Goal: Information Seeking & Learning: Learn about a topic

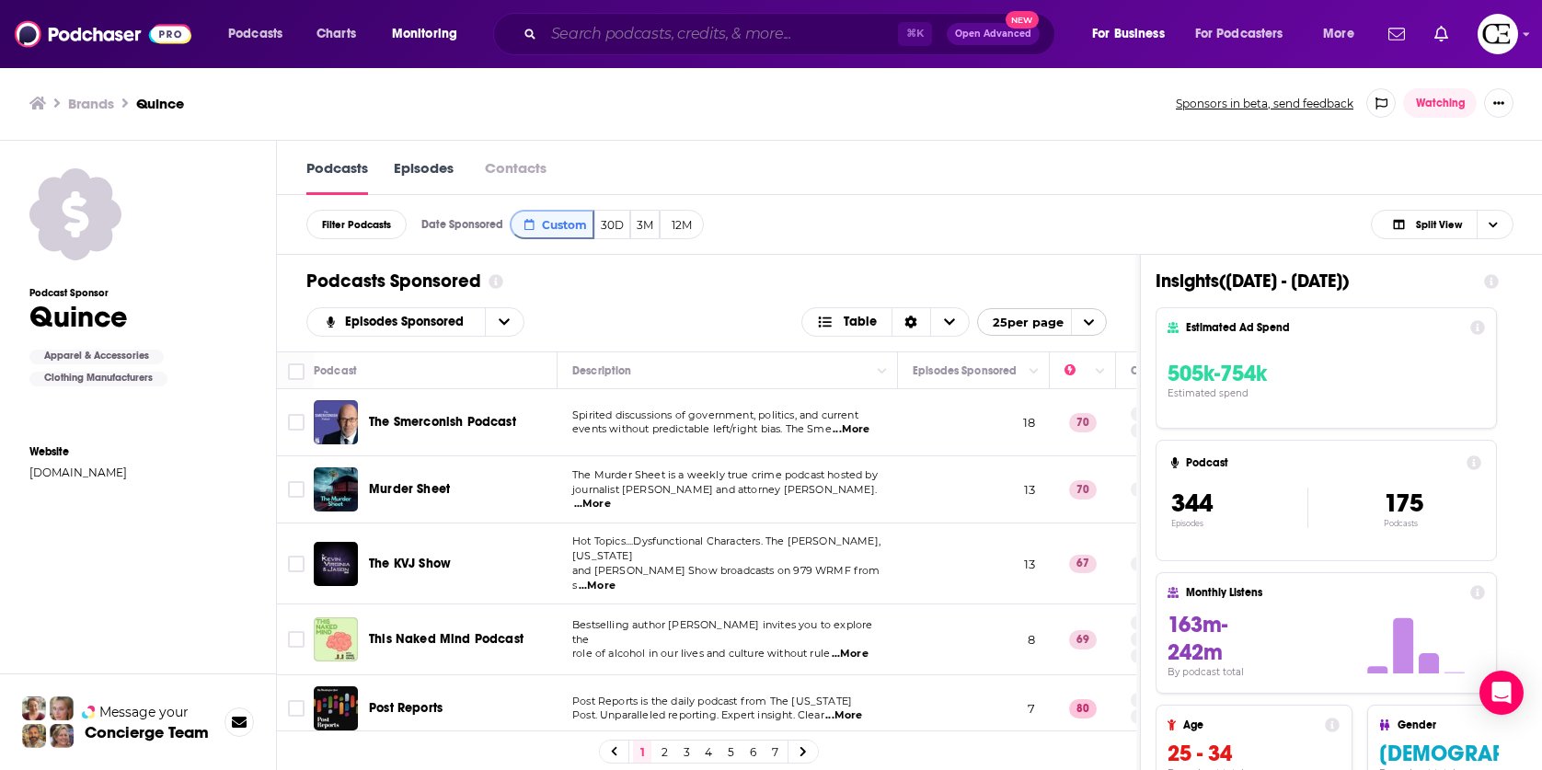
click at [575, 33] on input "Search podcasts, credits, & more..." at bounding box center [721, 33] width 354 height 29
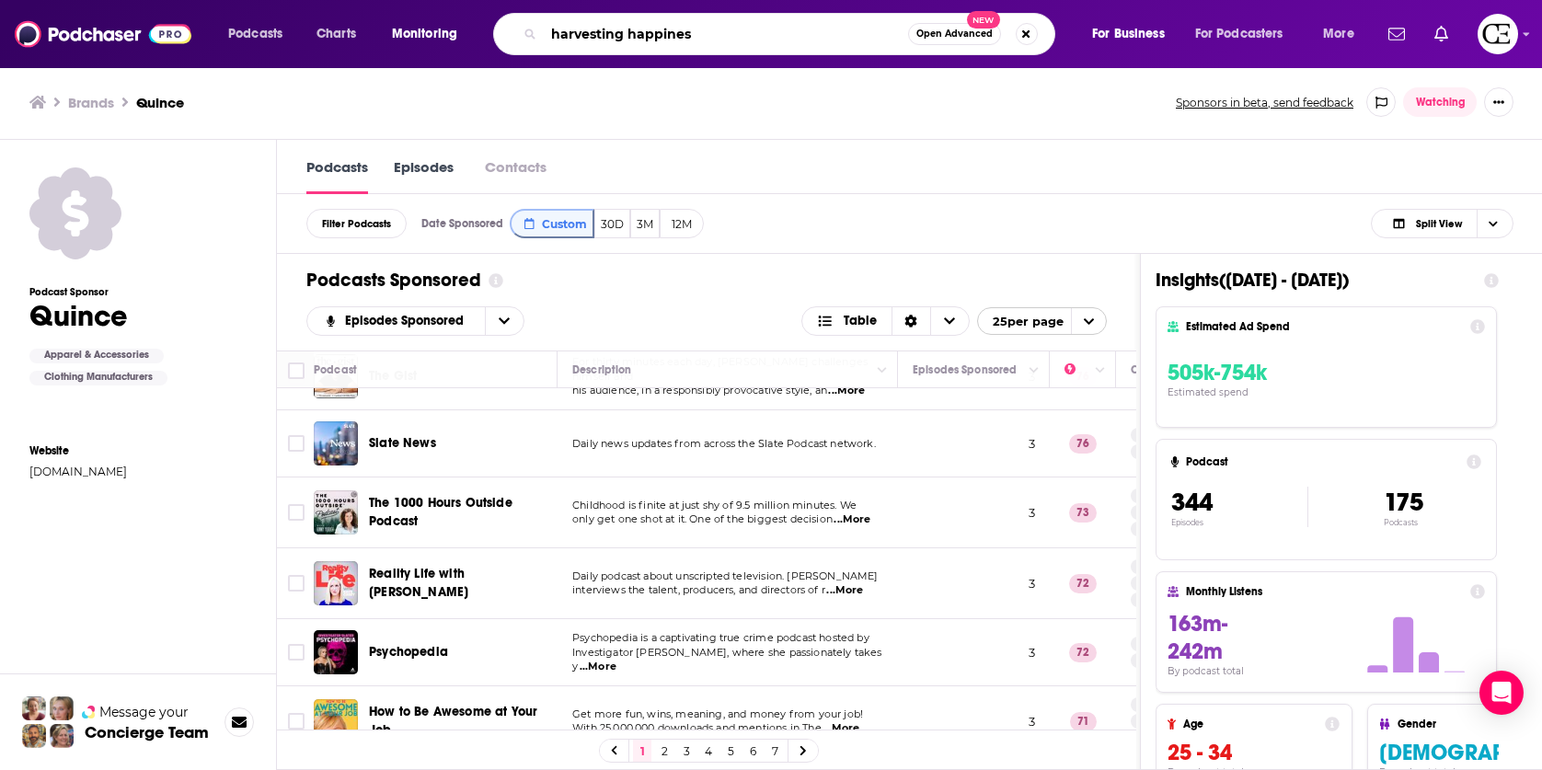
type input "harvesting happiness"
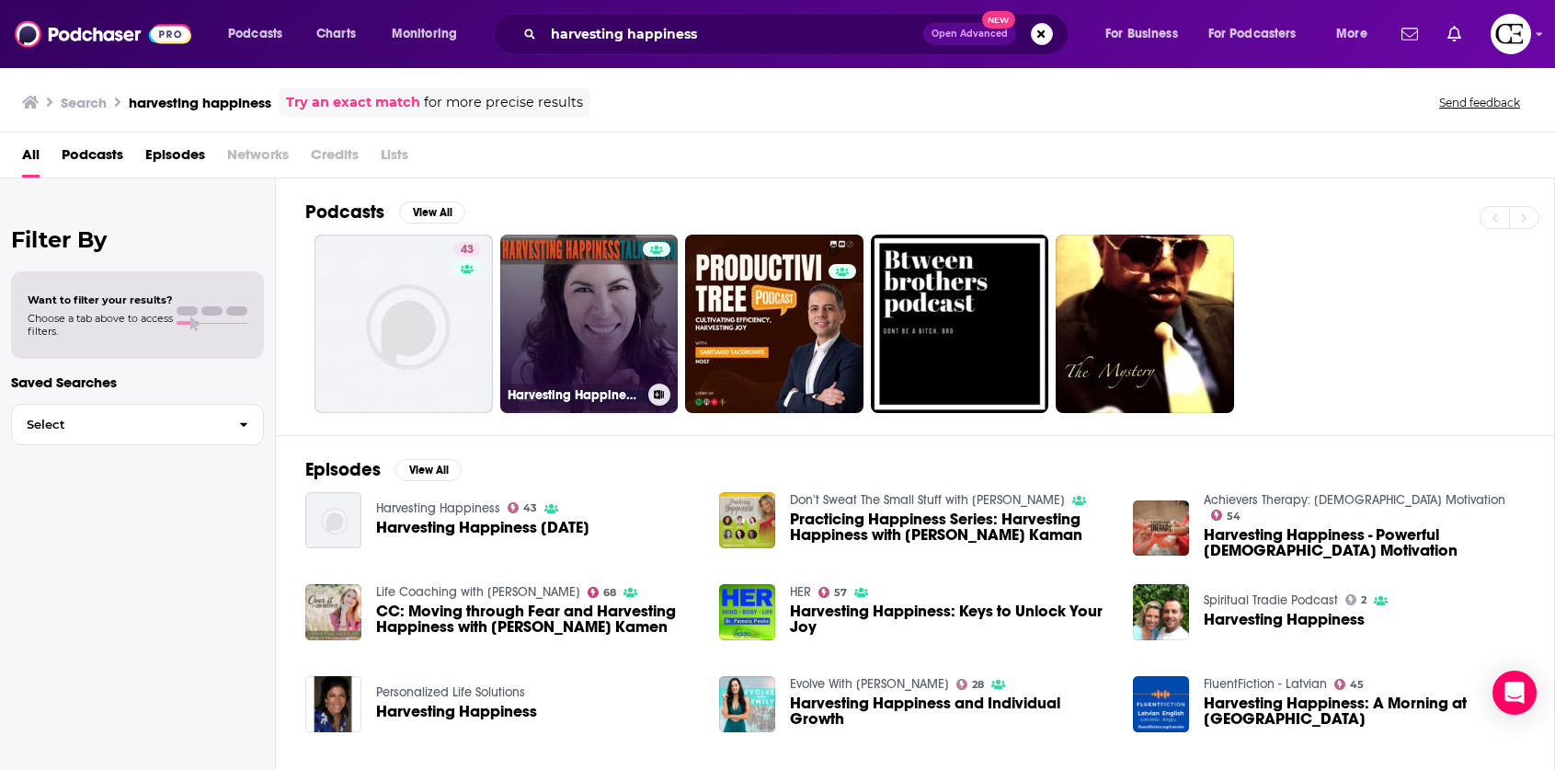
click at [527, 276] on link "Harvesting Happiness Talk Radio" at bounding box center [589, 324] width 178 height 178
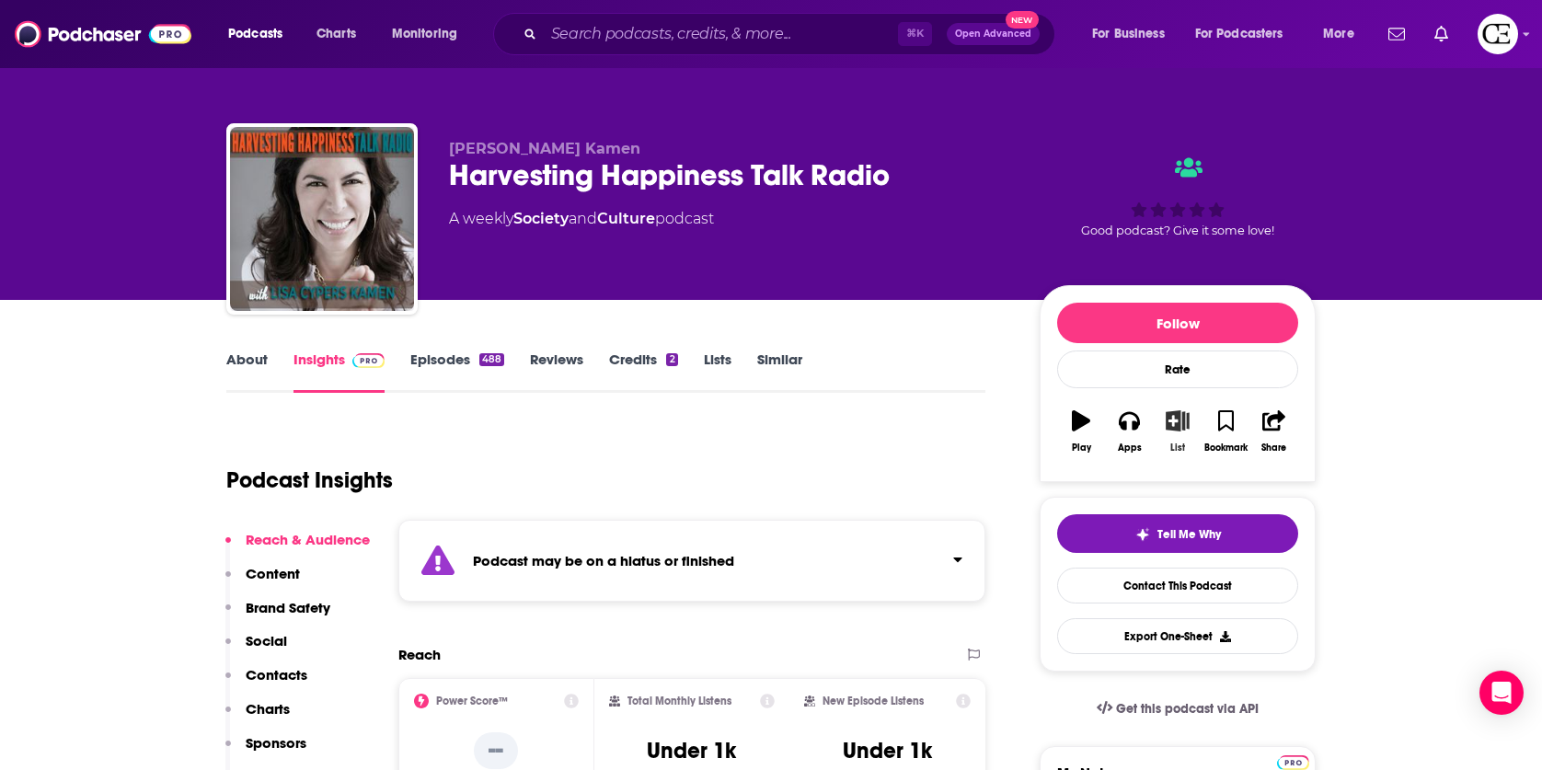
click at [1175, 418] on icon "button" at bounding box center [1177, 420] width 23 height 20
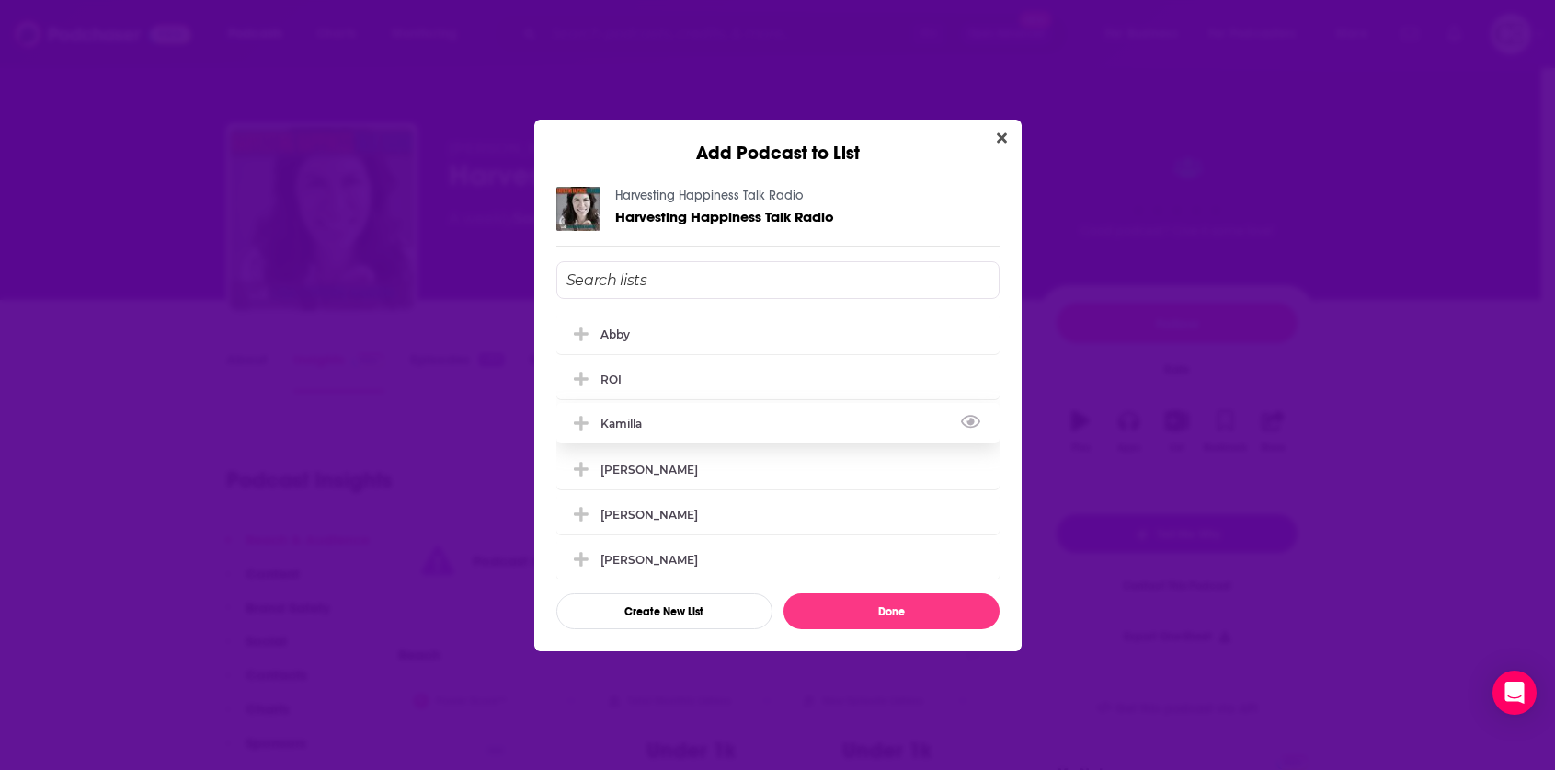
click at [697, 404] on div "Kamilla" at bounding box center [777, 423] width 443 height 40
click at [864, 594] on button "Done" at bounding box center [892, 611] width 216 height 36
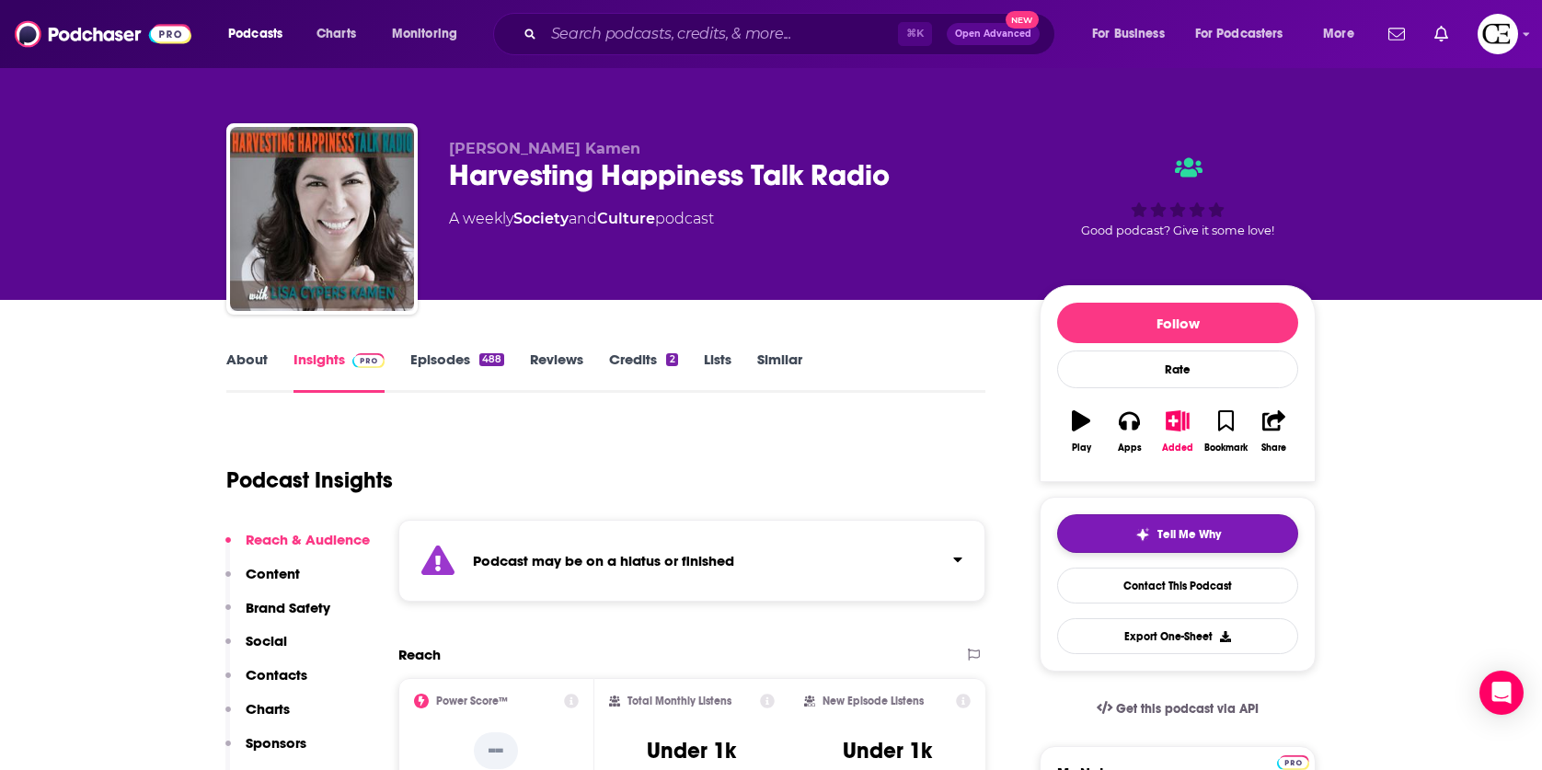
click at [1138, 520] on button "Tell Me Why" at bounding box center [1177, 533] width 241 height 39
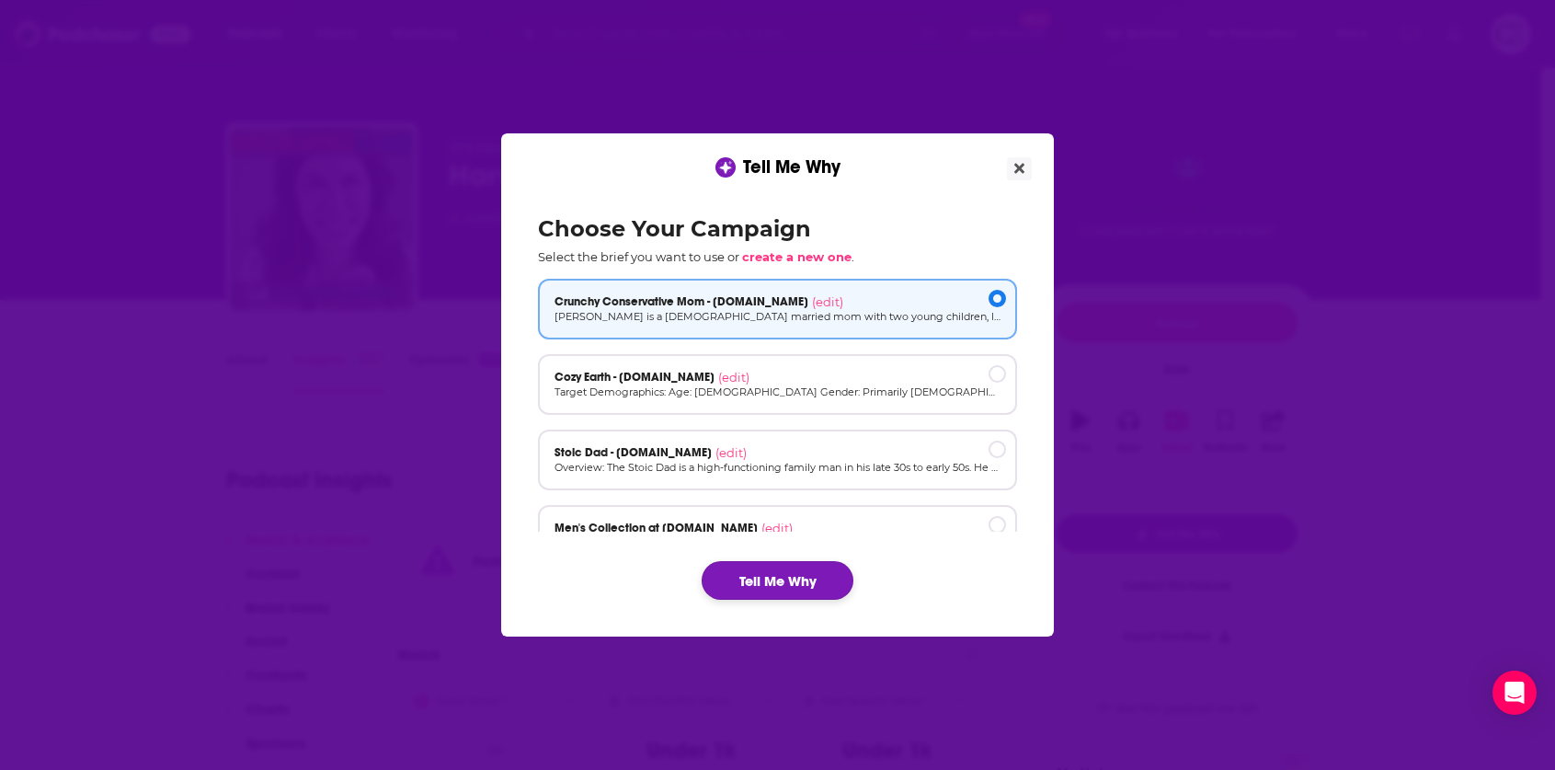
click at [816, 576] on button "Tell Me Why" at bounding box center [778, 580] width 152 height 39
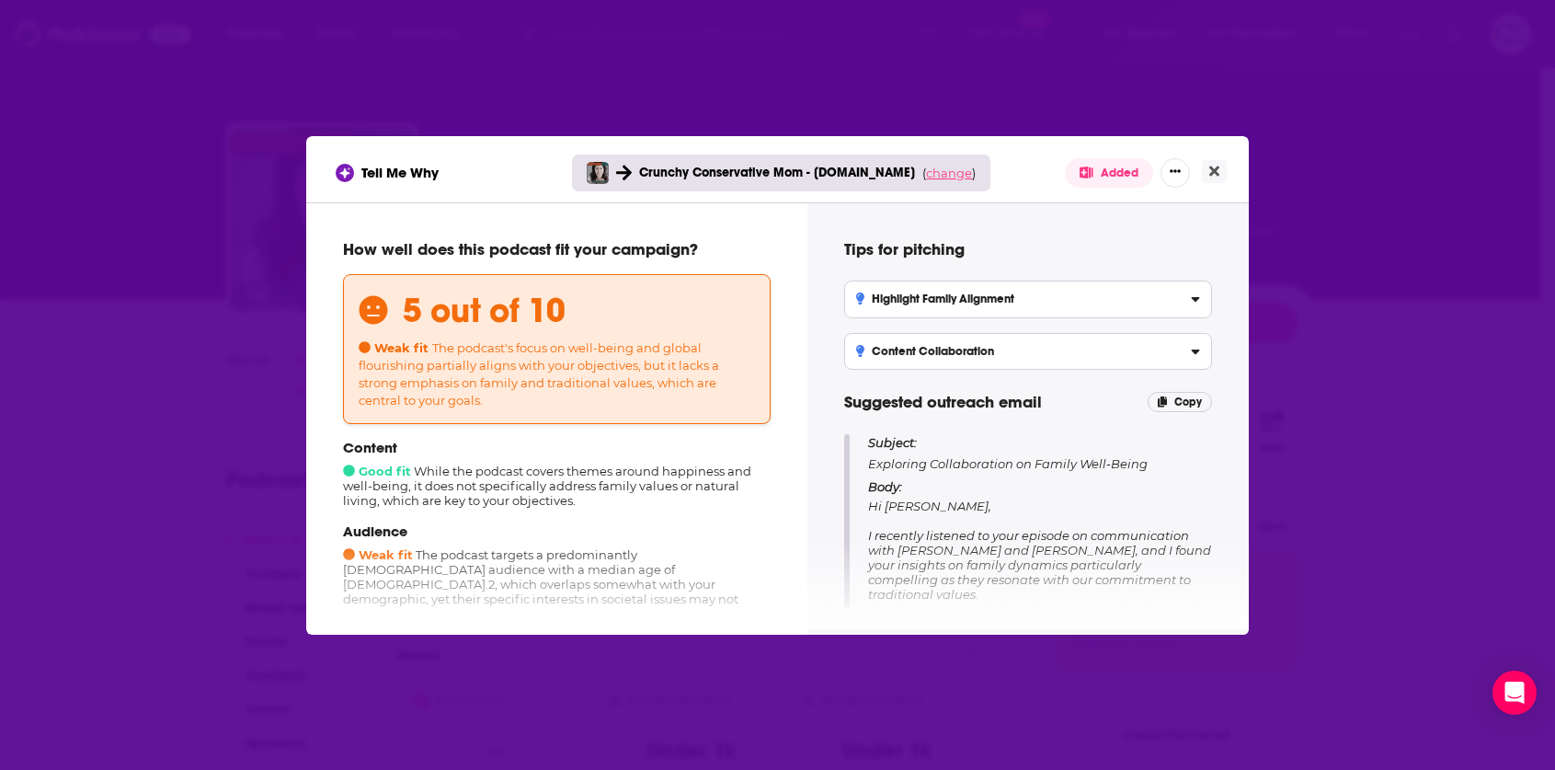
click at [954, 178] on span "change" at bounding box center [949, 173] width 46 height 15
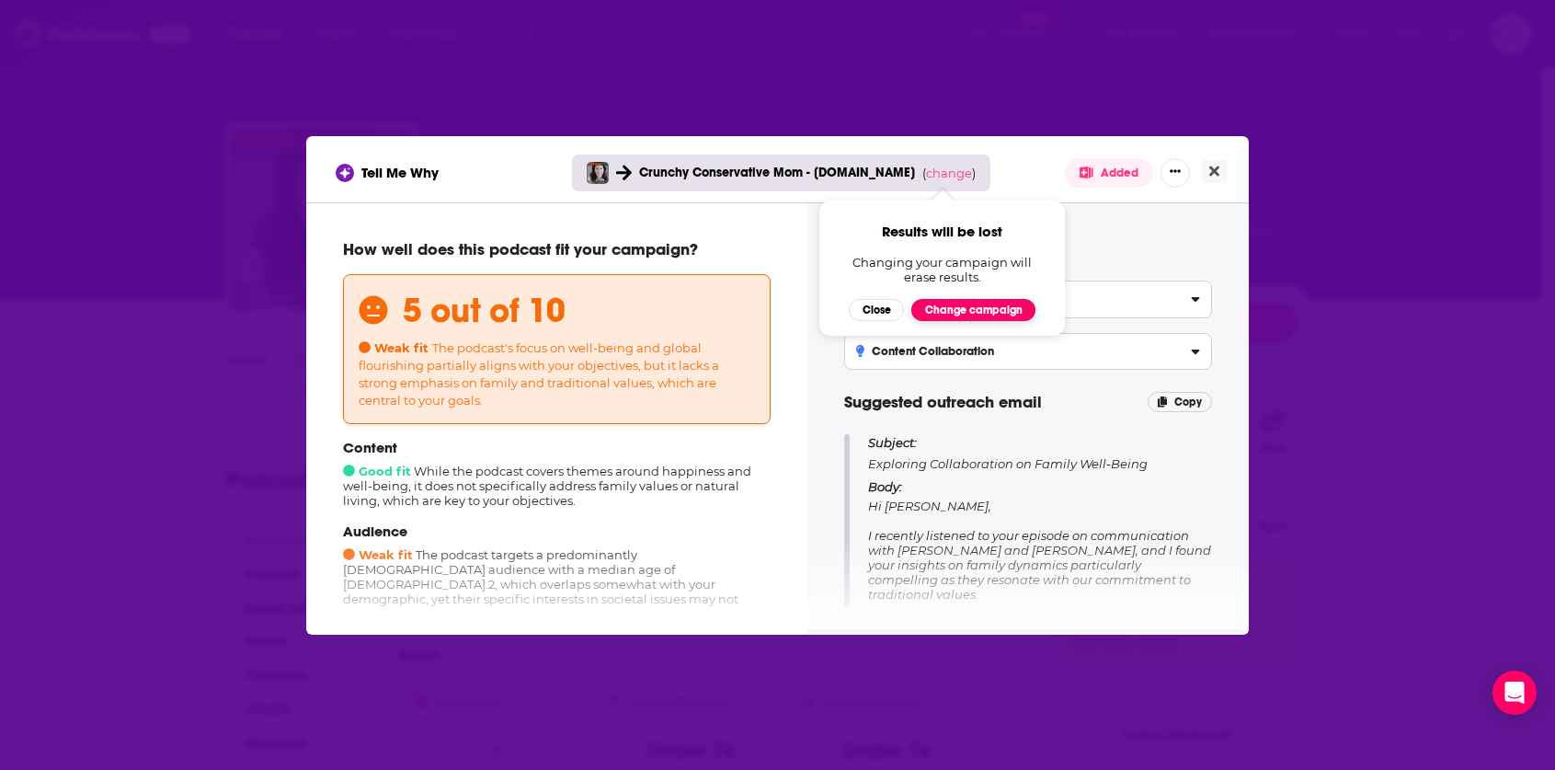
click at [992, 306] on button "Change campaign" at bounding box center [973, 310] width 124 height 22
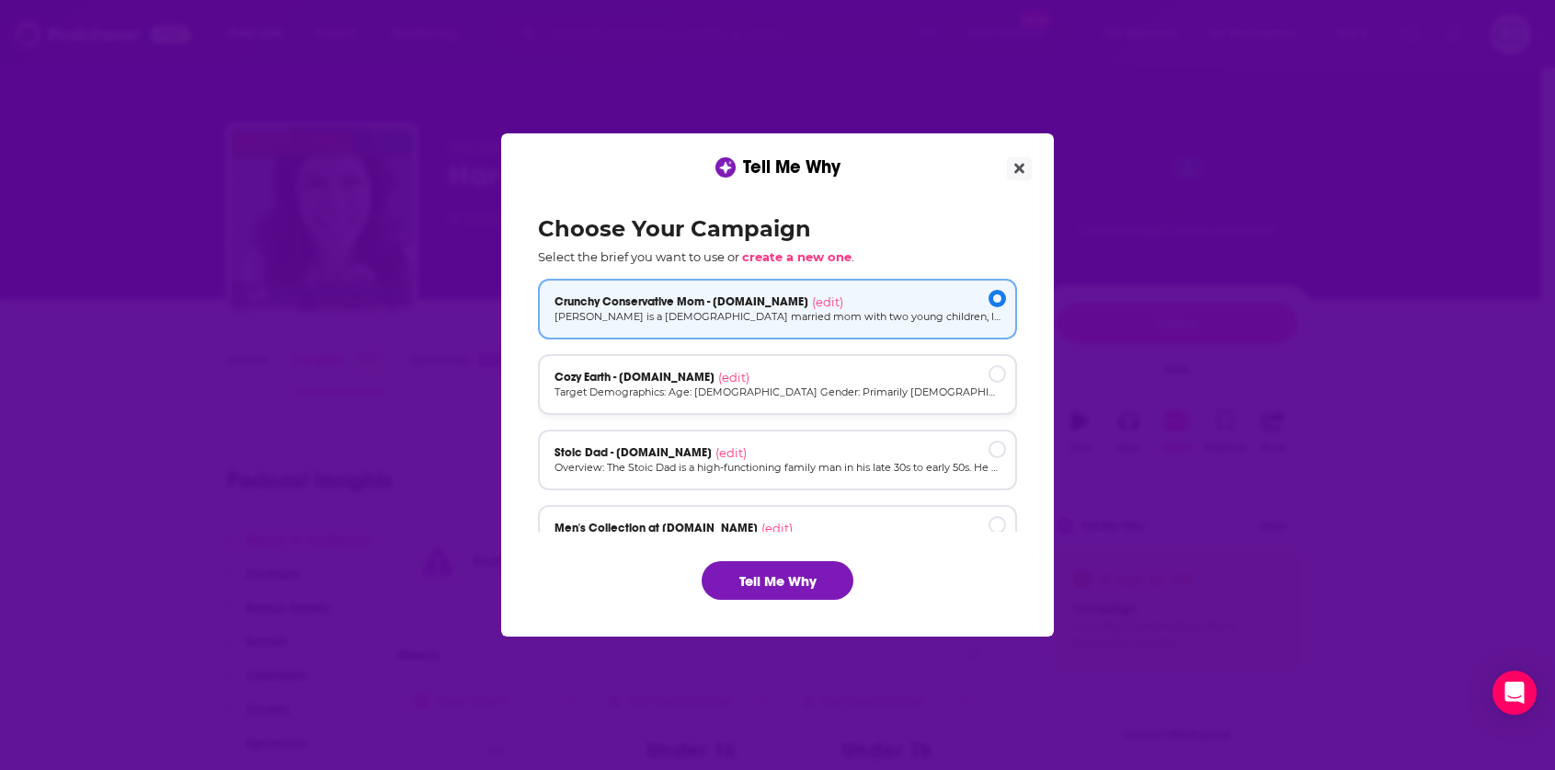
click at [865, 404] on div "Cozy Earth - [DOMAIN_NAME] (edit) Target Demographics: Age: [DEMOGRAPHIC_DATA] …" at bounding box center [777, 384] width 479 height 61
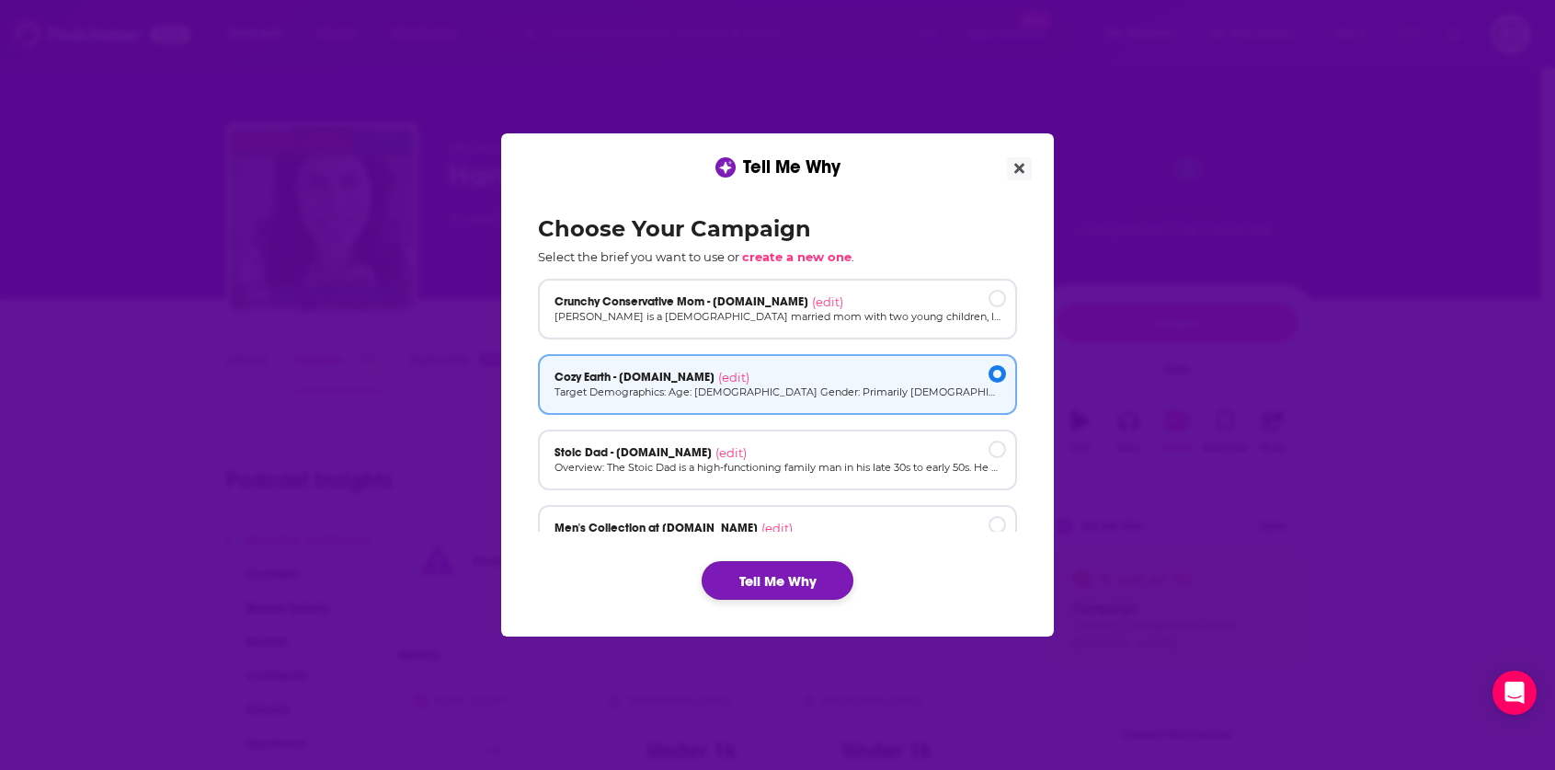
click at [778, 577] on button "Tell Me Why" at bounding box center [778, 580] width 152 height 39
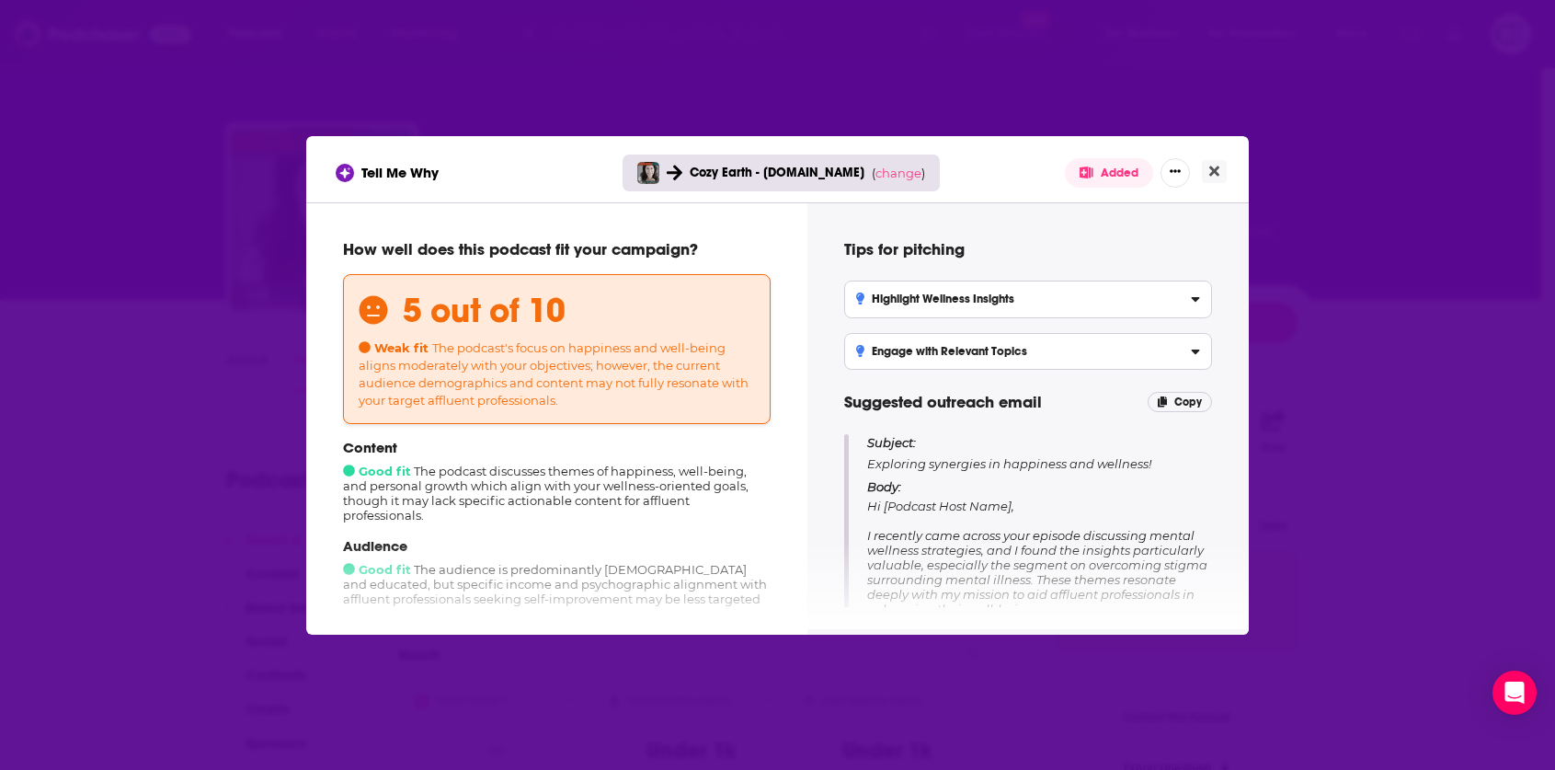
click at [1464, 241] on div "Tell Me Why Cozy Earth - [DOMAIN_NAME] ( change ) Added How well does this podc…" at bounding box center [777, 385] width 1555 height 770
click at [1223, 170] on button "Close" at bounding box center [1214, 171] width 25 height 23
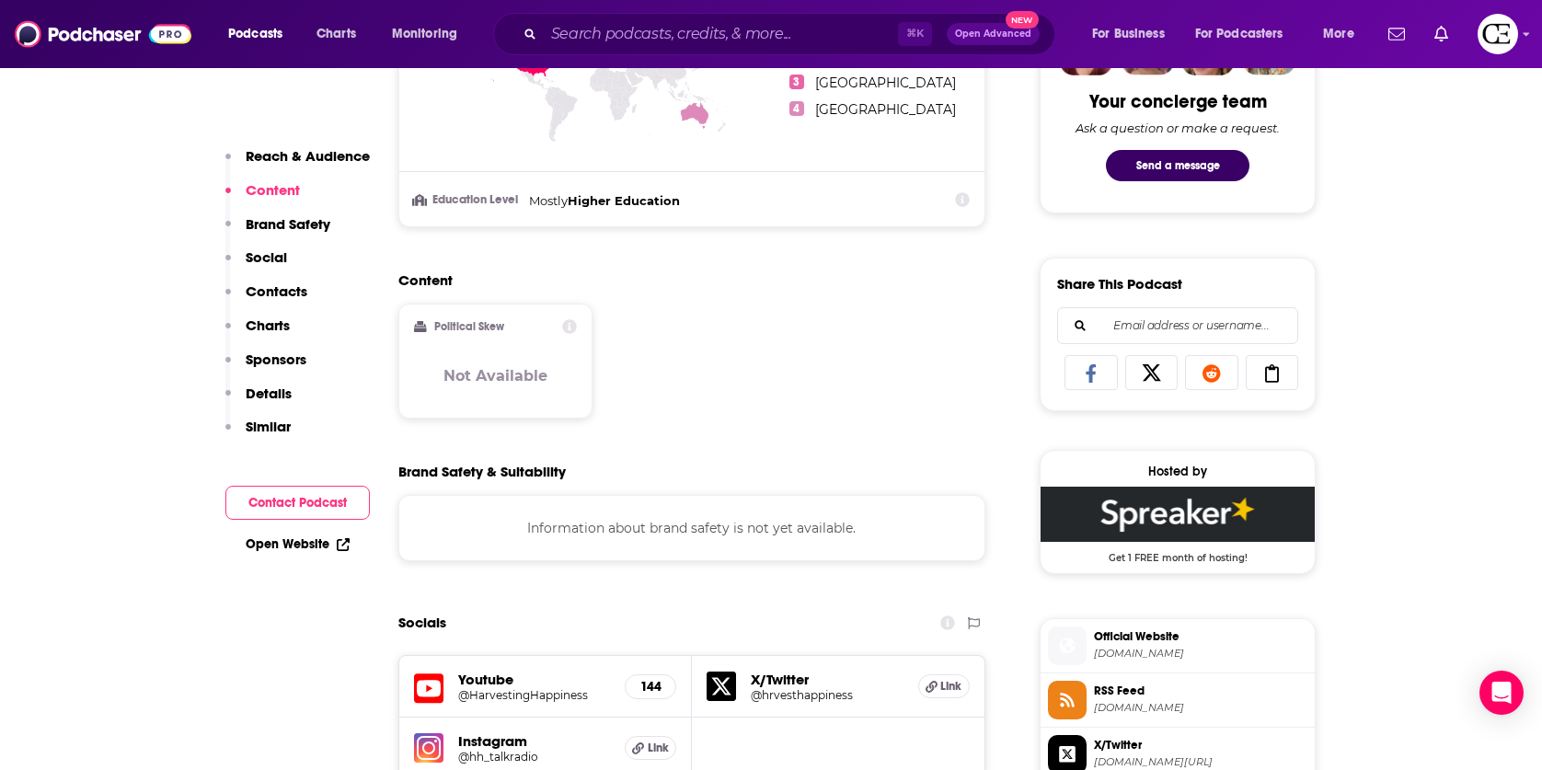
scroll to position [1527, 0]
